Goal: Task Accomplishment & Management: Manage account settings

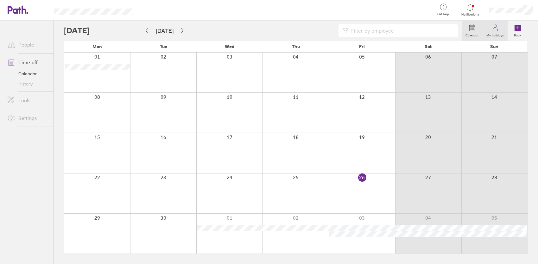
click at [497, 28] on icon at bounding box center [495, 29] width 5 height 3
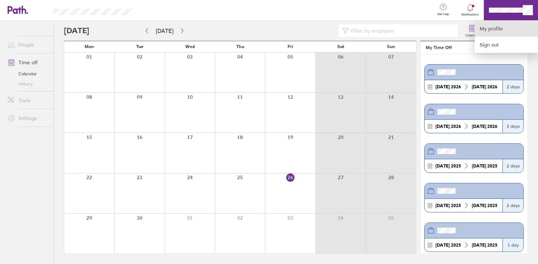
click at [497, 29] on link "My profile" at bounding box center [506, 29] width 63 height 16
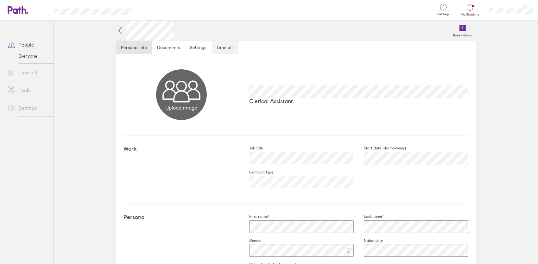
click at [221, 49] on link "Time off" at bounding box center [225, 47] width 27 height 13
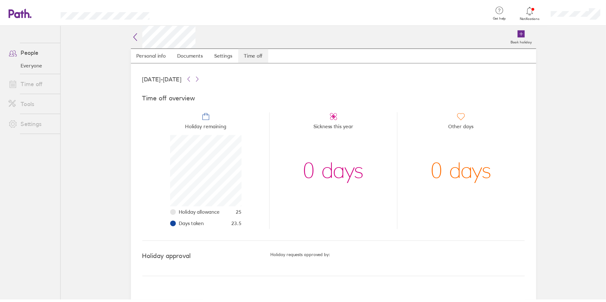
scroll to position [63, 63]
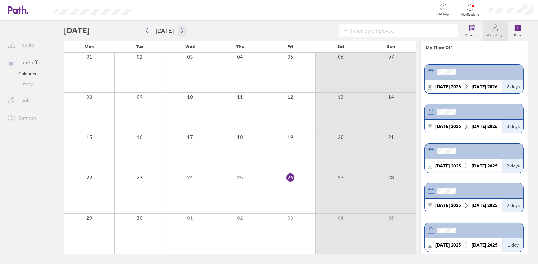
click at [180, 30] on icon "button" at bounding box center [182, 30] width 5 height 5
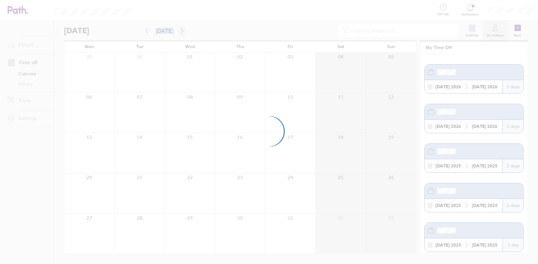
click at [180, 30] on div at bounding box center [269, 132] width 538 height 264
click at [179, 30] on div at bounding box center [269, 132] width 538 height 264
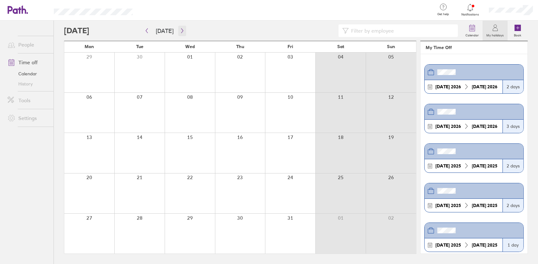
click at [181, 32] on icon "button" at bounding box center [182, 30] width 5 height 5
click at [181, 30] on icon "button" at bounding box center [182, 31] width 2 height 5
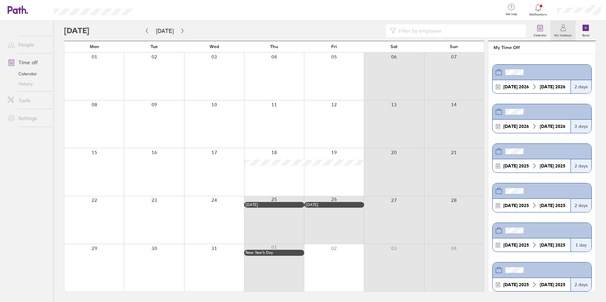
click at [99, 215] on div at bounding box center [94, 220] width 60 height 48
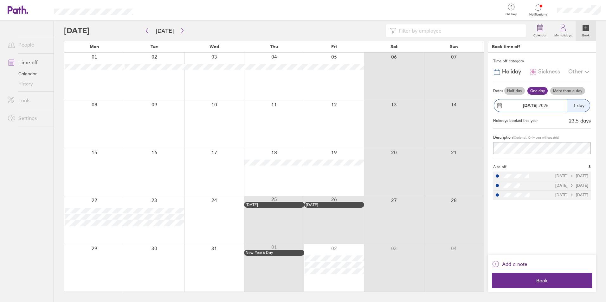
click at [106, 236] on div at bounding box center [94, 220] width 60 height 48
click at [538, 264] on span "Book" at bounding box center [541, 281] width 91 height 6
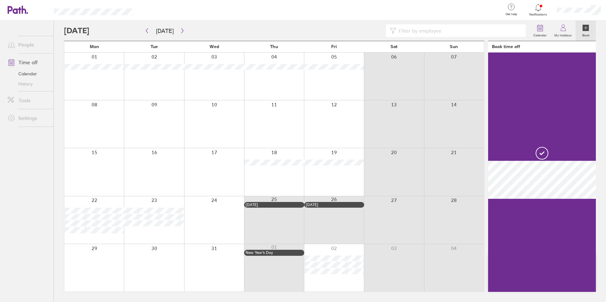
click at [150, 236] on div at bounding box center [154, 220] width 60 height 48
click at [136, 229] on div at bounding box center [154, 220] width 60 height 48
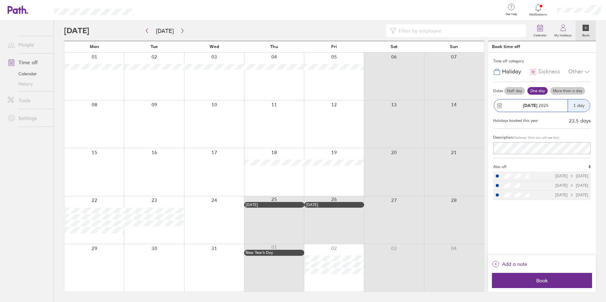
click at [102, 231] on div at bounding box center [94, 220] width 60 height 48
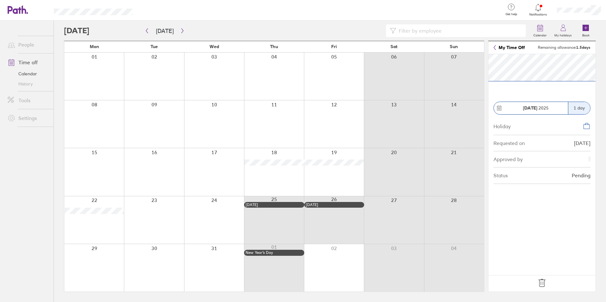
click at [149, 213] on div at bounding box center [154, 220] width 60 height 48
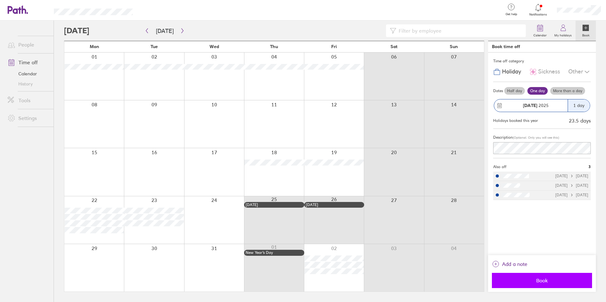
click at [538, 264] on span "Book" at bounding box center [541, 281] width 91 height 6
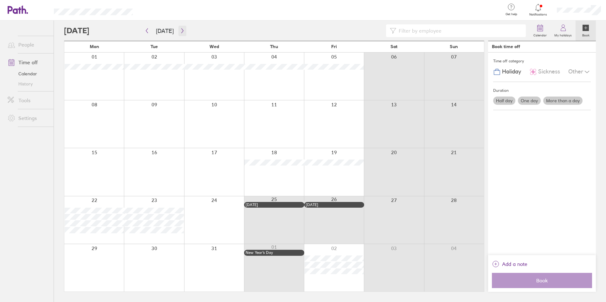
click at [181, 32] on icon "button" at bounding box center [182, 30] width 5 height 5
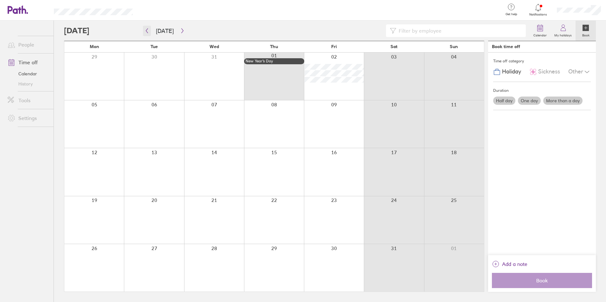
click at [146, 26] on button "button" at bounding box center [147, 31] width 8 height 10
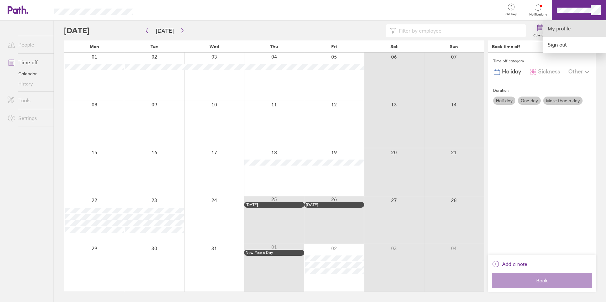
click at [538, 30] on link "My profile" at bounding box center [573, 29] width 63 height 16
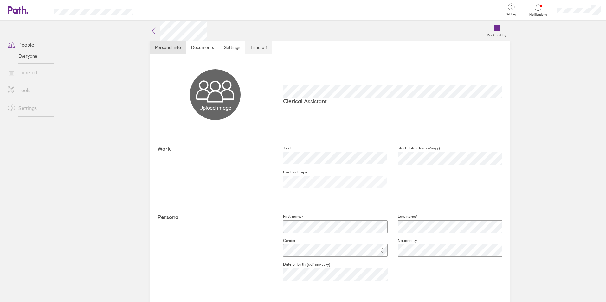
click at [261, 52] on link "Time off" at bounding box center [258, 47] width 27 height 13
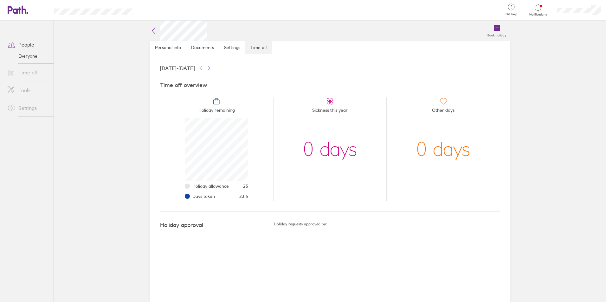
scroll to position [63, 63]
